Goal: Task Accomplishment & Management: Complete application form

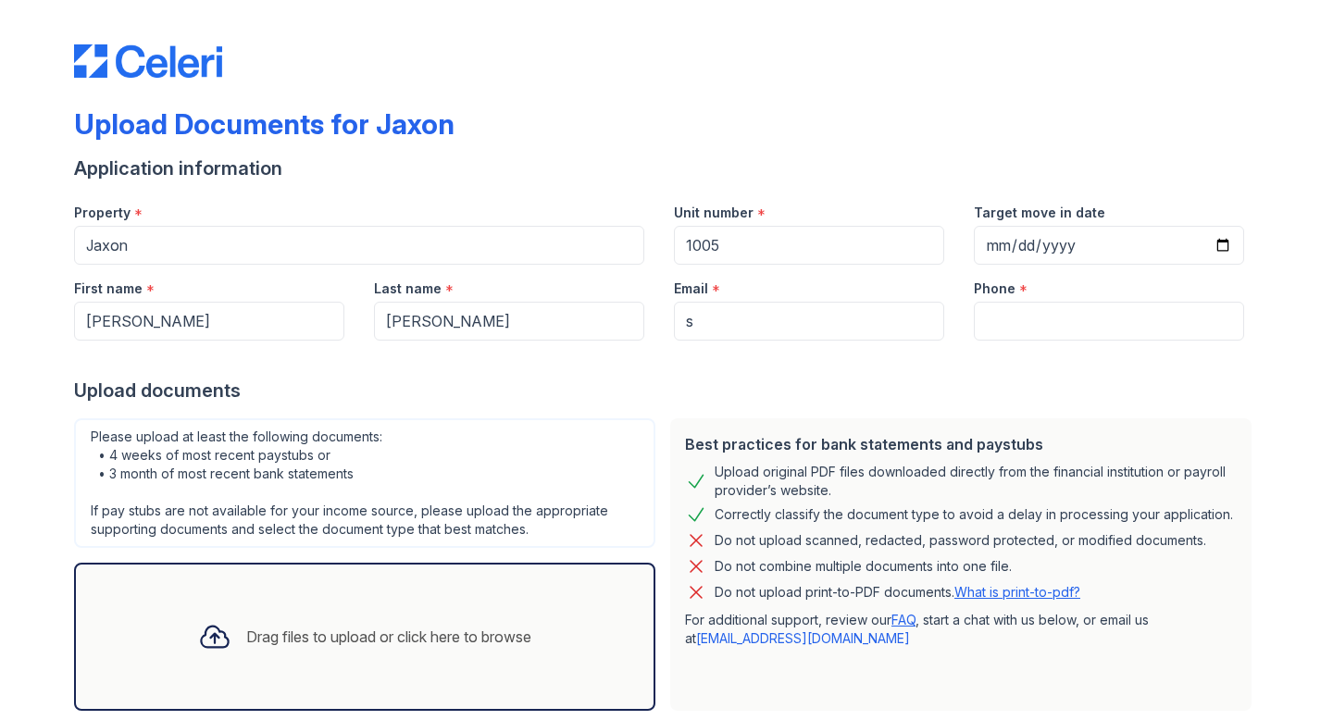
type input "[PERSON_NAME]"
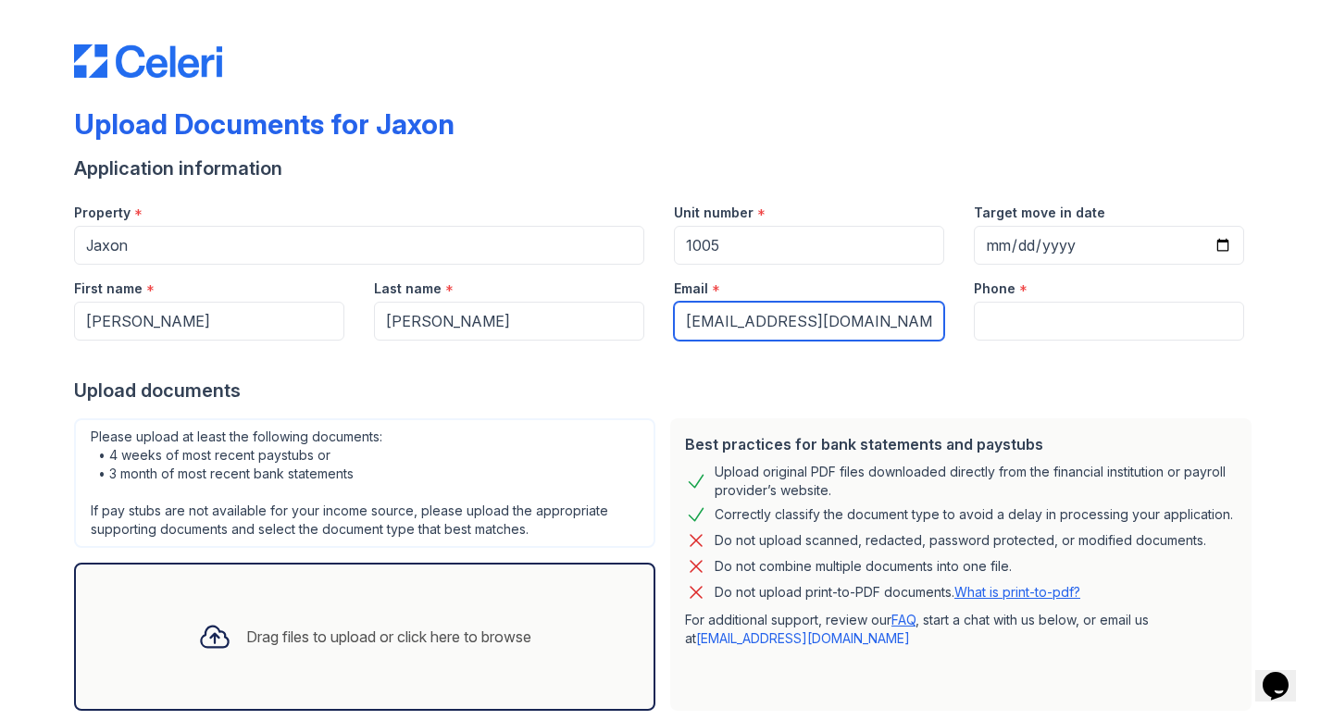
type input "[EMAIL_ADDRESS][DOMAIN_NAME]"
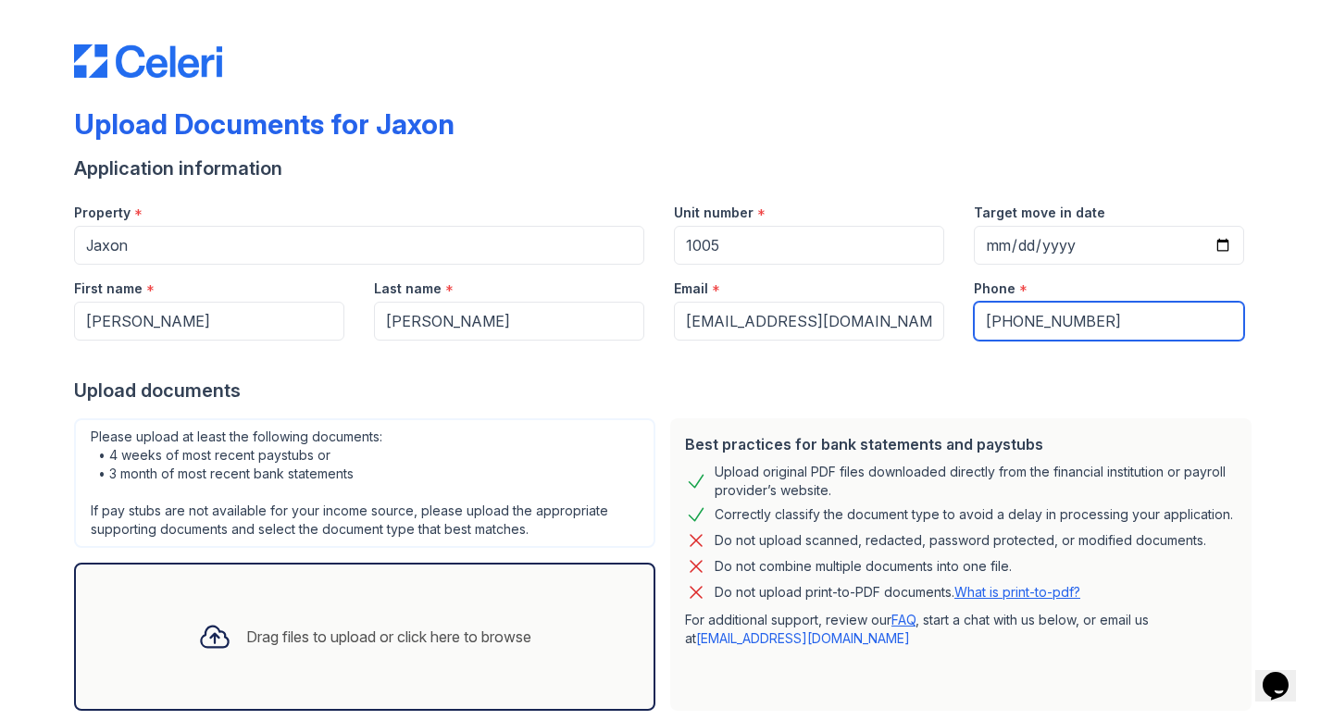
type input "[PHONE_NUMBER]"
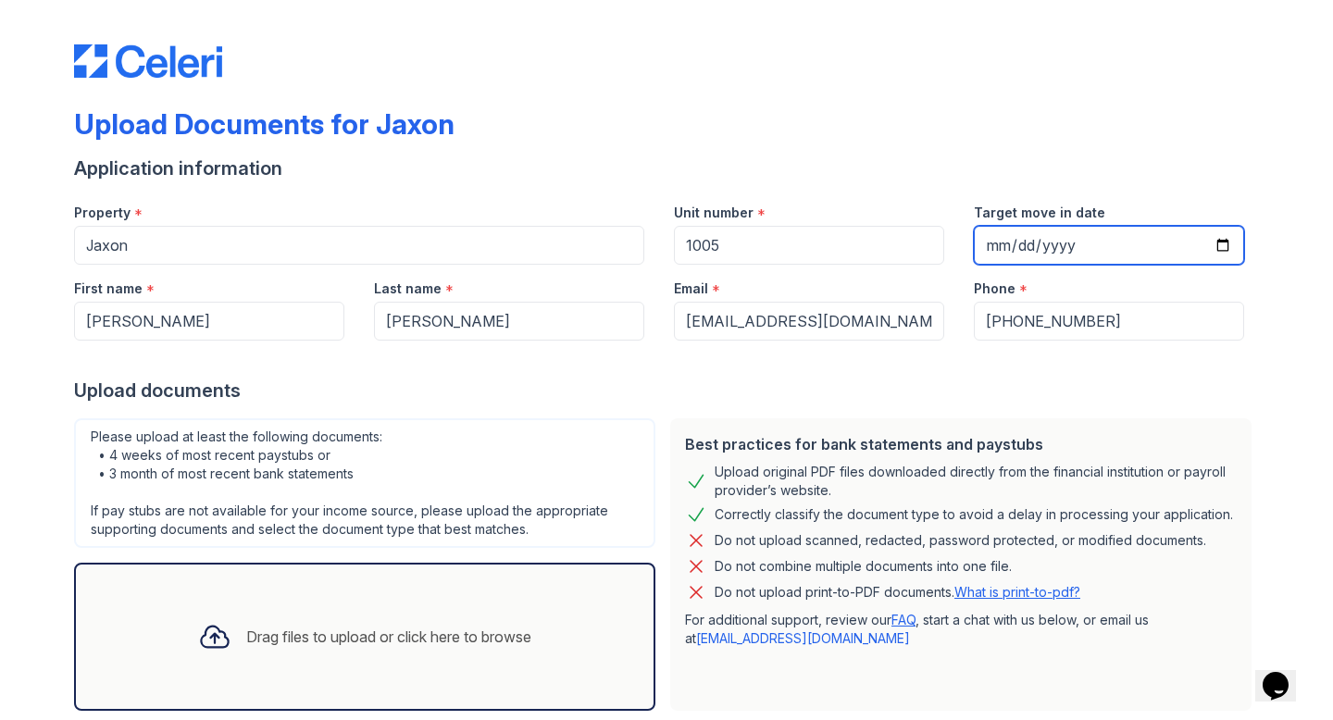
click at [998, 242] on input "Target move in date" at bounding box center [1109, 245] width 270 height 39
type input "0220-11-03"
type input "[DATE]"
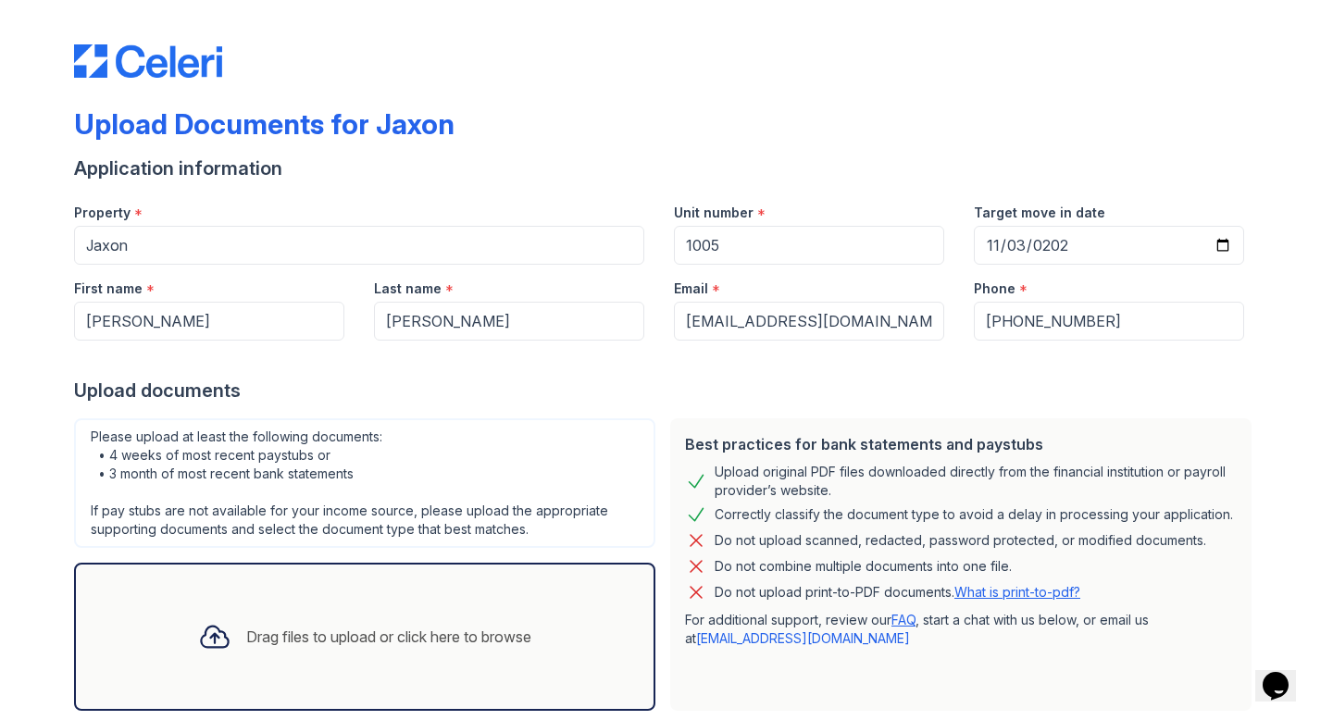
click at [366, 626] on div "Drag files to upload or click here to browse" at bounding box center [388, 637] width 285 height 22
click at [475, 637] on div "Drag files to upload or click here to browse" at bounding box center [388, 637] width 285 height 22
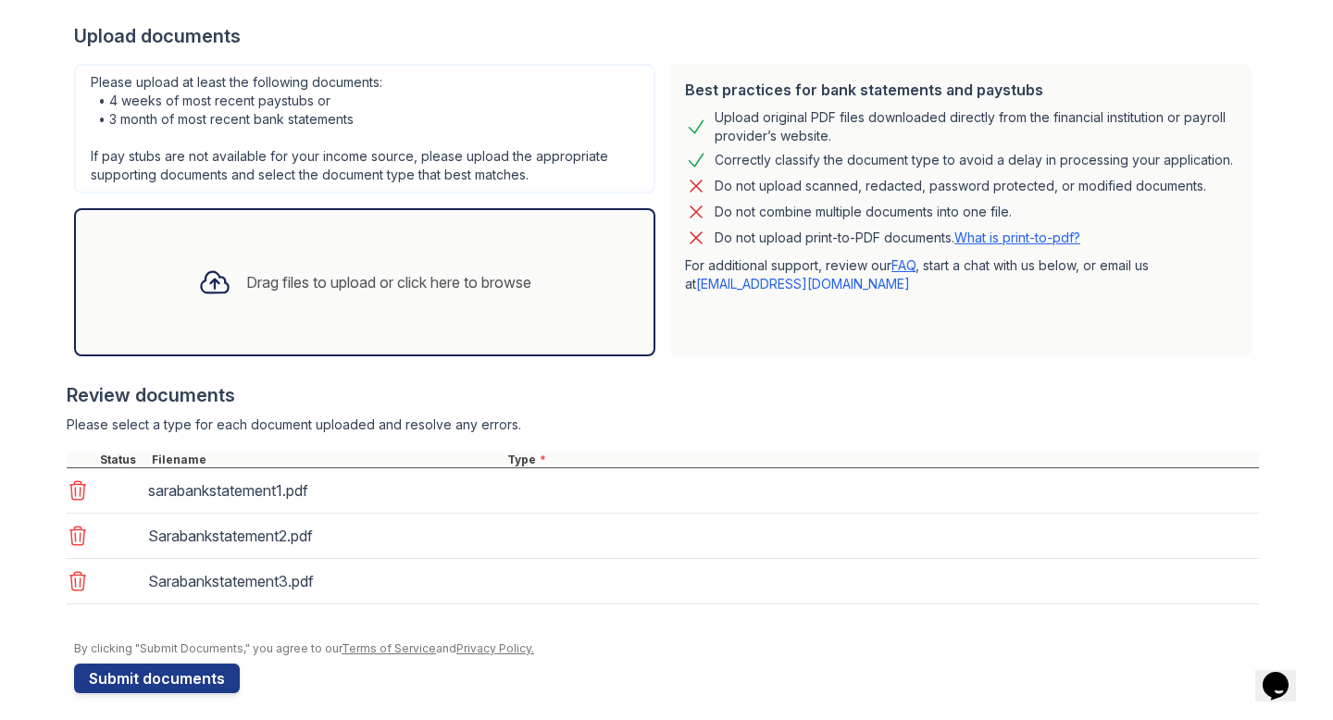
scroll to position [365, 0]
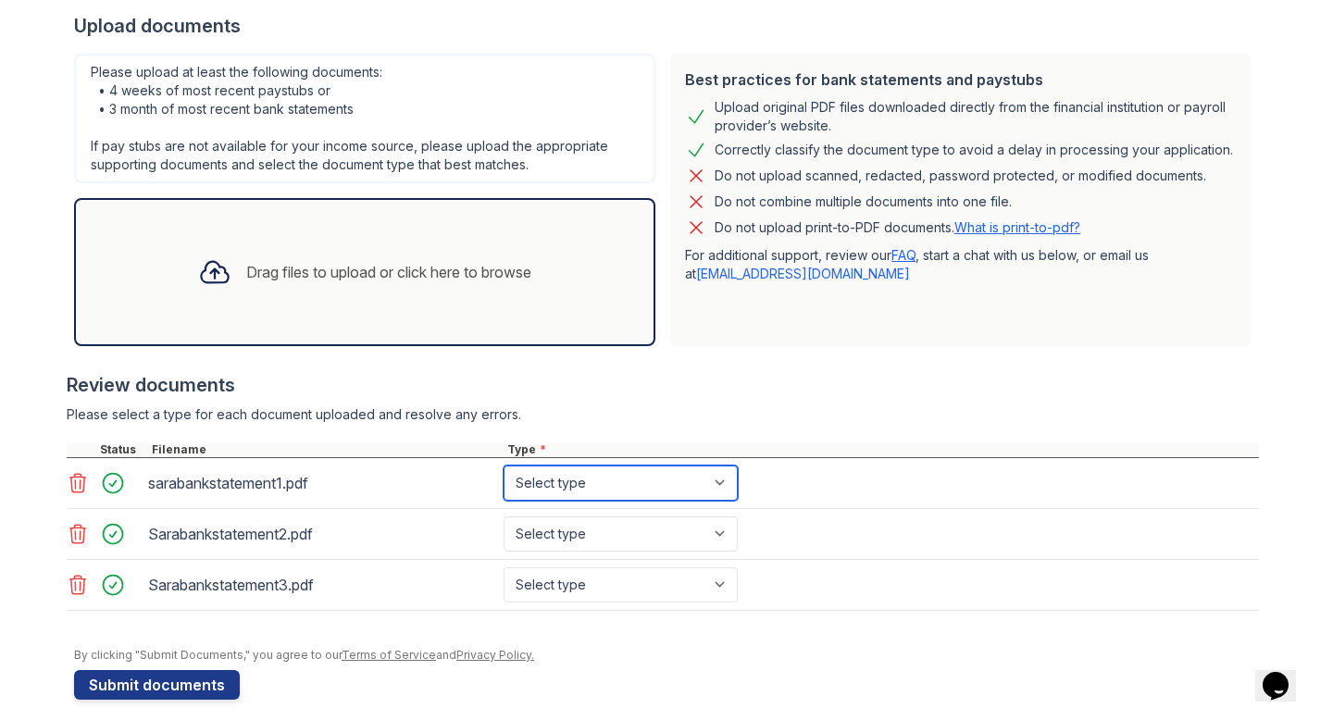
click at [653, 478] on select "Select type Paystub Bank Statement Offer Letter Tax Documents Benefit Award Let…" at bounding box center [620, 483] width 234 height 35
select select "bank_statement"
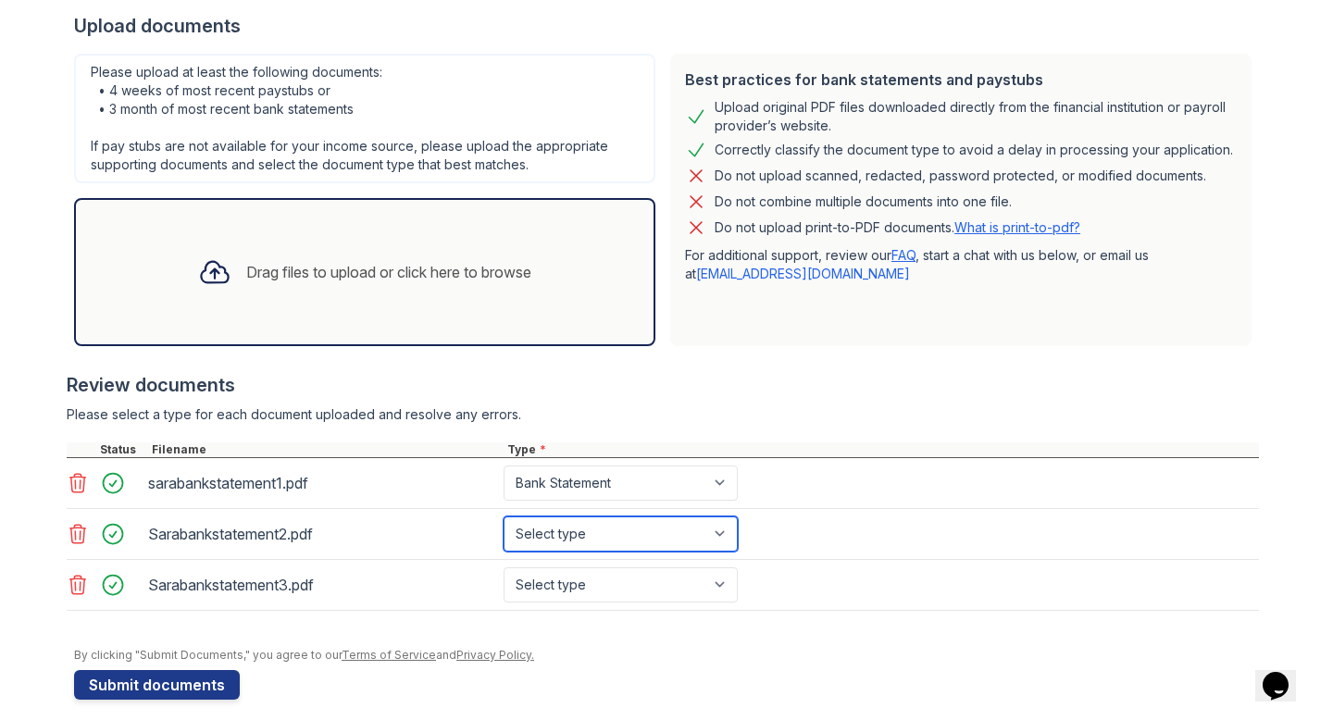
click at [652, 526] on select "Select type Paystub Bank Statement Offer Letter Tax Documents Benefit Award Let…" at bounding box center [620, 533] width 234 height 35
select select "bank_statement"
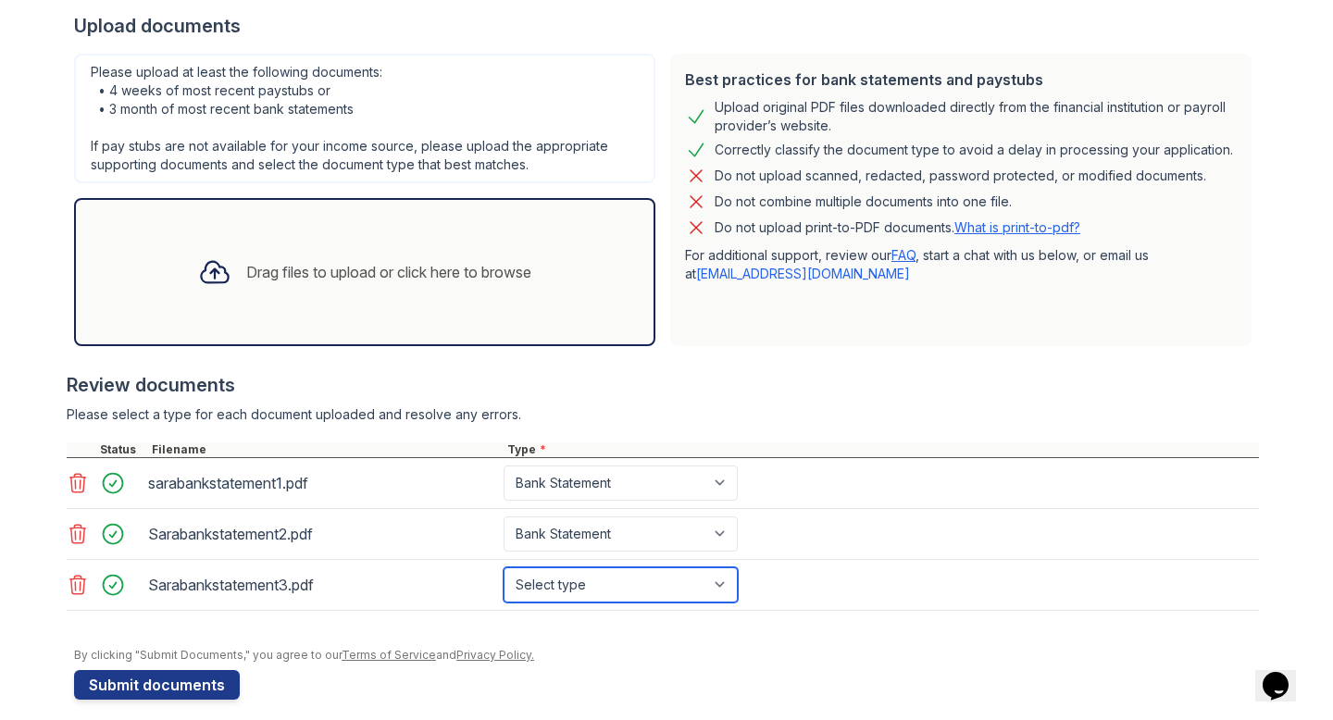
click at [646, 584] on select "Select type Paystub Bank Statement Offer Letter Tax Documents Benefit Award Let…" at bounding box center [620, 584] width 234 height 35
select select "bank_statement"
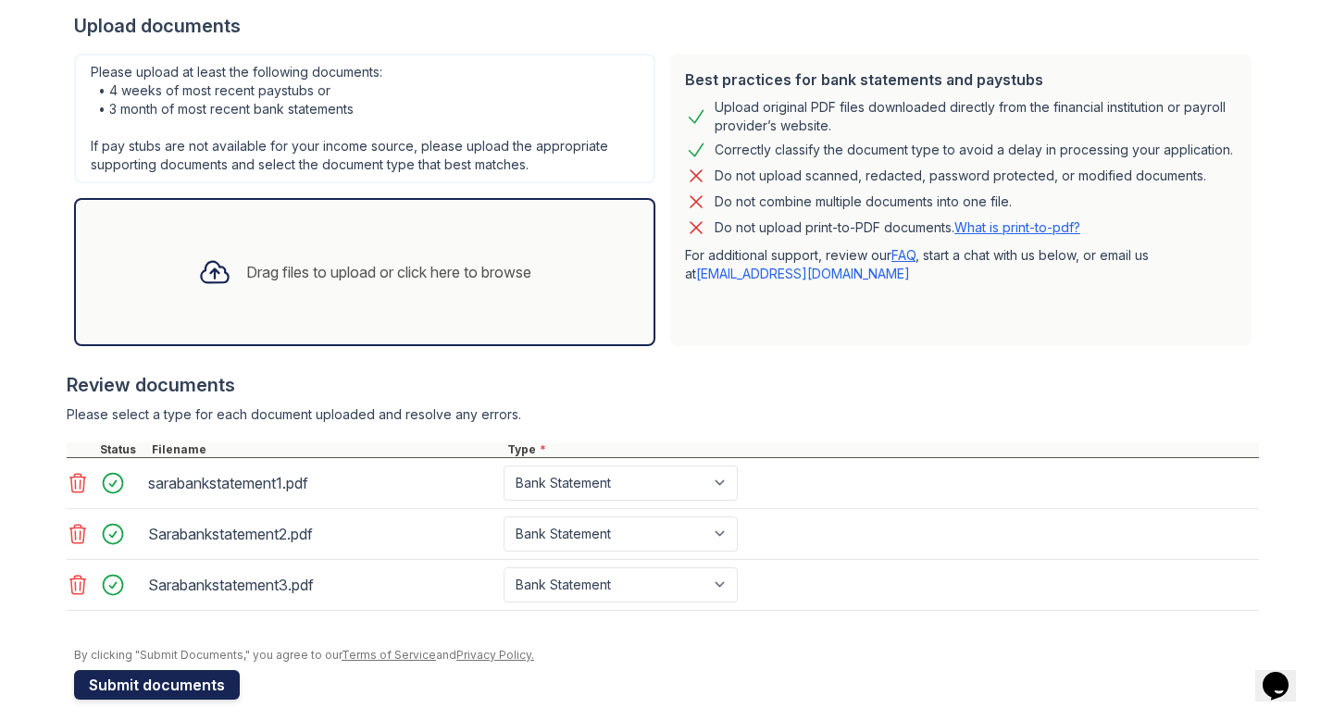
click at [181, 680] on button "Submit documents" at bounding box center [157, 685] width 166 height 30
